Goal: Task Accomplishment & Management: Complete application form

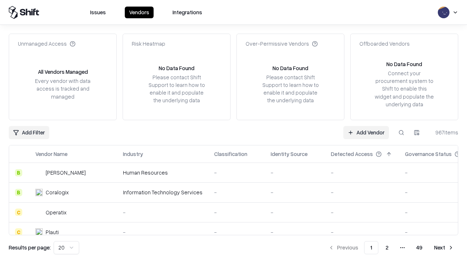
click at [366, 132] on link "Add Vendor" at bounding box center [366, 132] width 46 height 13
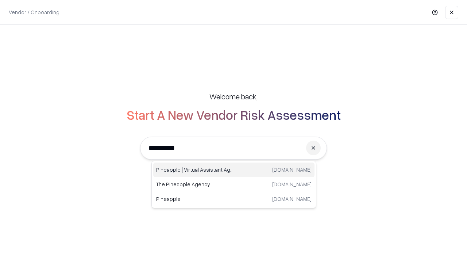
click at [234, 170] on div "Pineapple | Virtual Assistant Agency trypineapple.com" at bounding box center [233, 169] width 161 height 15
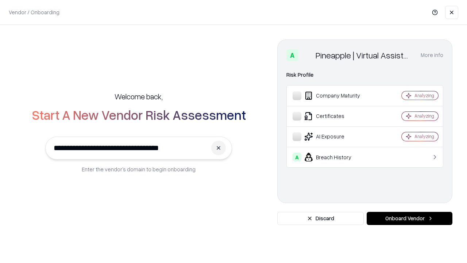
type input "**********"
click at [409, 218] on button "Onboard Vendor" at bounding box center [410, 218] width 86 height 13
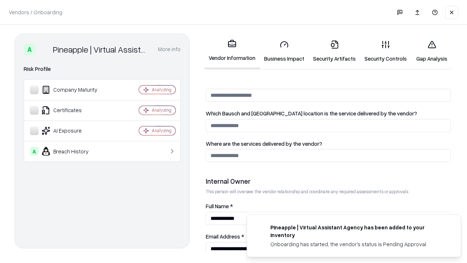
scroll to position [378, 0]
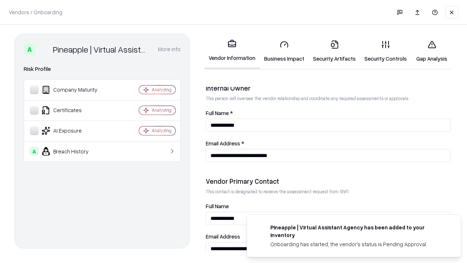
click at [284, 51] on link "Business Impact" at bounding box center [284, 51] width 49 height 34
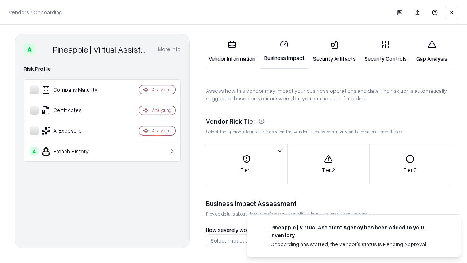
click at [334, 51] on link "Security Artifacts" at bounding box center [334, 51] width 51 height 34
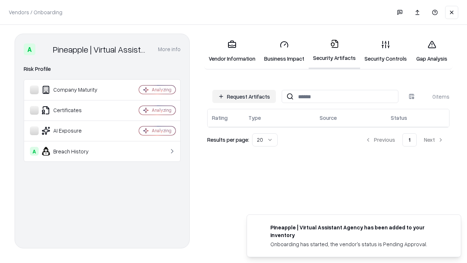
click at [244, 96] on button "Request Artifacts" at bounding box center [243, 96] width 63 height 13
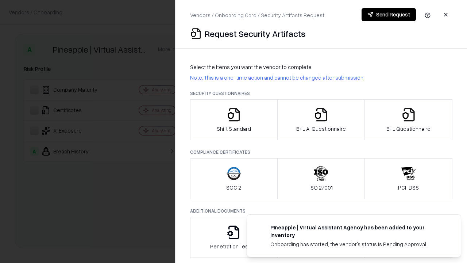
click at [233, 120] on icon "button" at bounding box center [234, 114] width 15 height 15
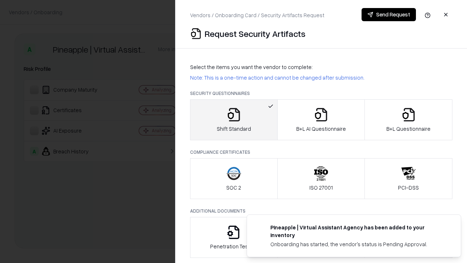
click at [388, 15] on button "Send Request" at bounding box center [388, 14] width 54 height 13
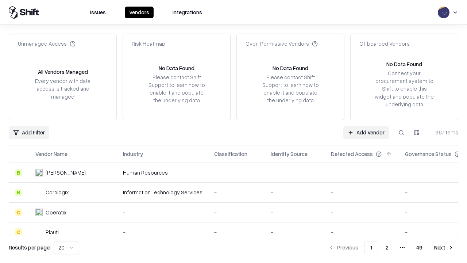
click at [401, 132] on button at bounding box center [401, 132] width 13 height 13
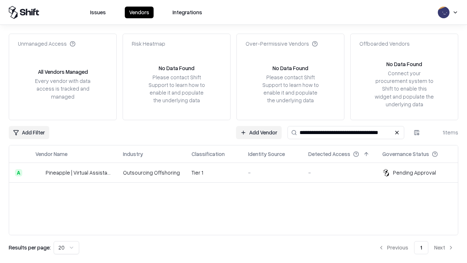
type input "**********"
click at [238, 172] on td "Tier 1" at bounding box center [214, 173] width 57 height 20
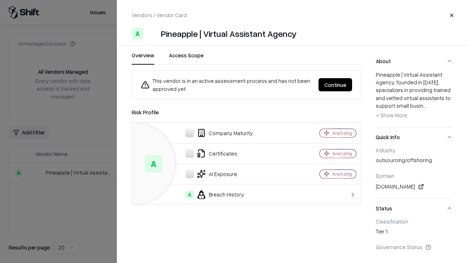
click at [335, 85] on button "Continue" at bounding box center [335, 84] width 34 height 13
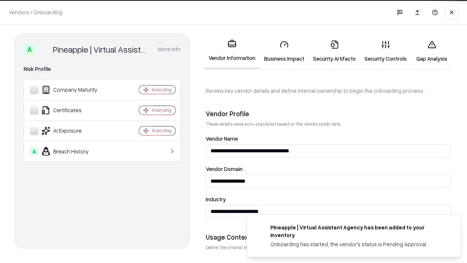
click at [334, 51] on link "Security Artifacts" at bounding box center [334, 51] width 51 height 34
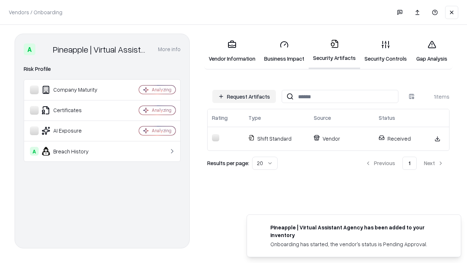
click at [386, 51] on link "Security Controls" at bounding box center [385, 51] width 51 height 34
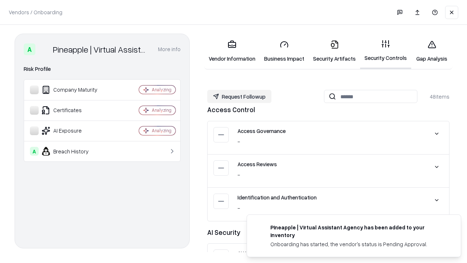
click at [239, 96] on button "Request Followup" at bounding box center [239, 96] width 64 height 13
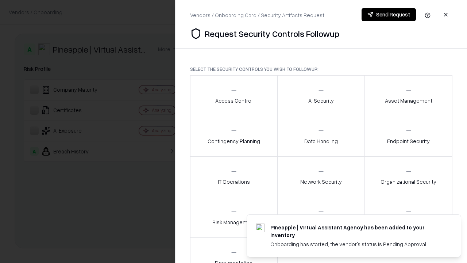
click at [233, 96] on div "Access Control" at bounding box center [233, 95] width 37 height 18
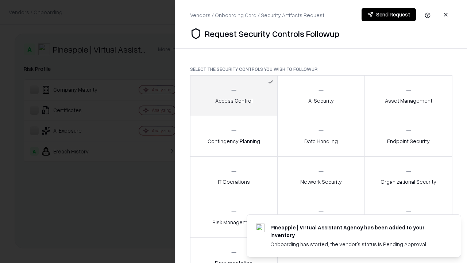
click at [388, 15] on button "Send Request" at bounding box center [388, 14] width 54 height 13
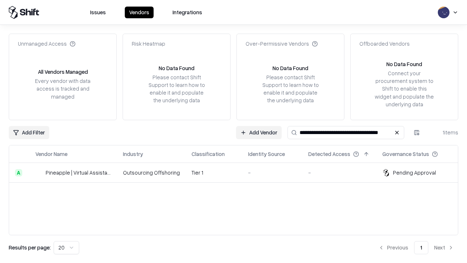
type input "**********"
click at [238, 172] on td "Tier 1" at bounding box center [214, 173] width 57 height 20
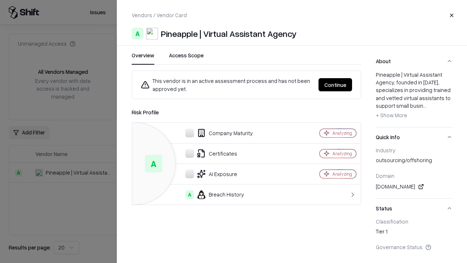
click at [335, 85] on button "Continue" at bounding box center [335, 84] width 34 height 13
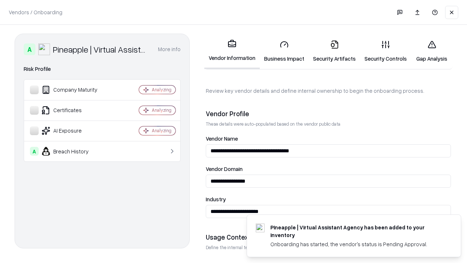
click at [431, 51] on link "Gap Analysis" at bounding box center [431, 51] width 41 height 34
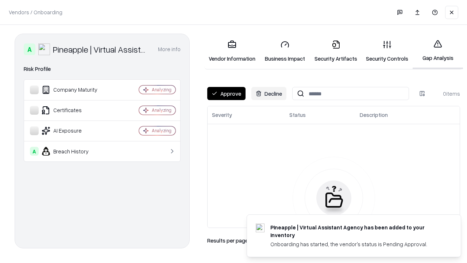
click at [226, 93] on button "Approve" at bounding box center [226, 93] width 38 height 13
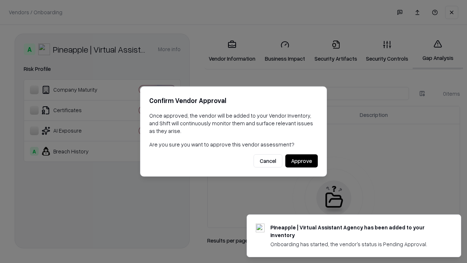
click at [301, 160] on button "Approve" at bounding box center [301, 160] width 32 height 13
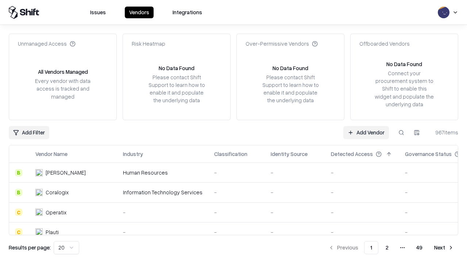
type input "**********"
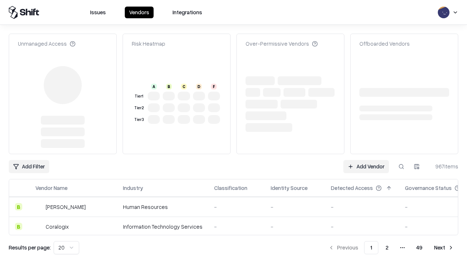
click at [366, 160] on link "Add Vendor" at bounding box center [366, 166] width 46 height 13
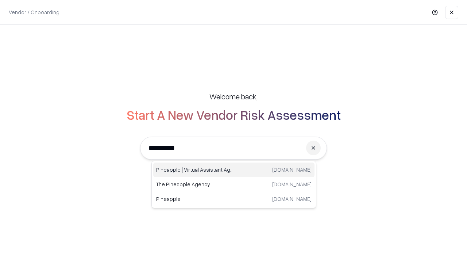
click at [234, 170] on div "Pineapple | Virtual Assistant Agency trypineapple.com" at bounding box center [233, 169] width 161 height 15
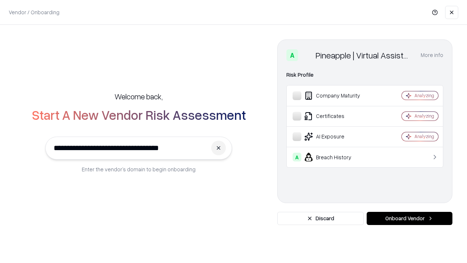
type input "**********"
click at [409, 218] on button "Onboard Vendor" at bounding box center [410, 218] width 86 height 13
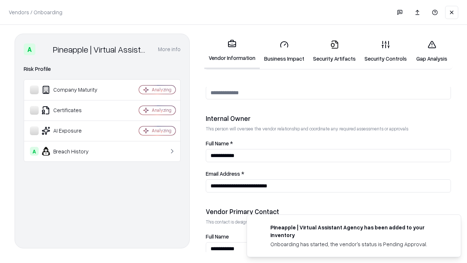
scroll to position [378, 0]
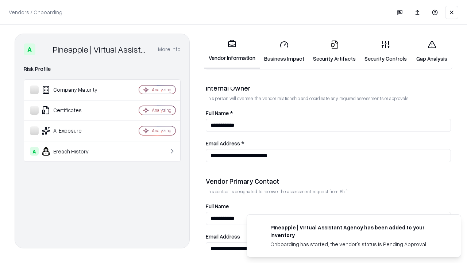
click at [431, 51] on link "Gap Analysis" at bounding box center [431, 51] width 41 height 34
